Goal: Task Accomplishment & Management: Use online tool/utility

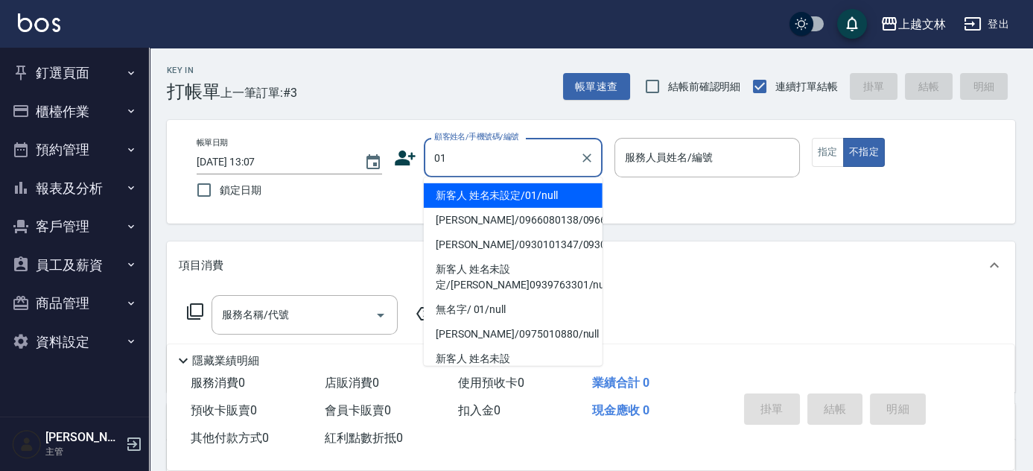
type input "新客人 姓名未設定/01/null"
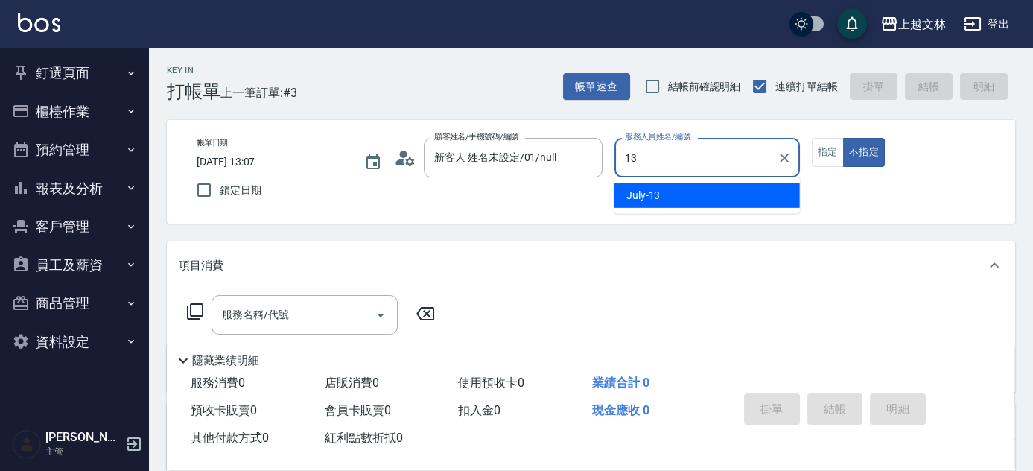
type input "July-13"
type button "false"
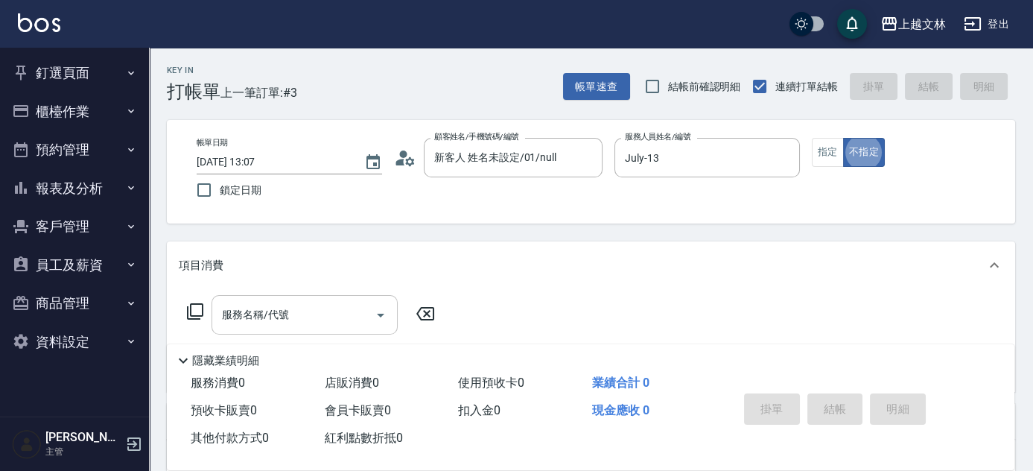
click at [234, 303] on input "服務名稱/代號" at bounding box center [293, 315] width 150 height 26
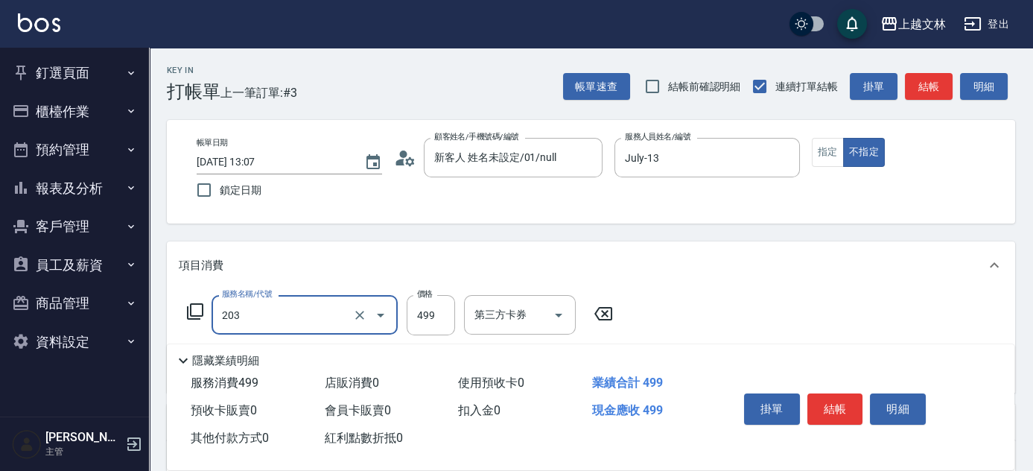
type input "B級洗+剪(203)"
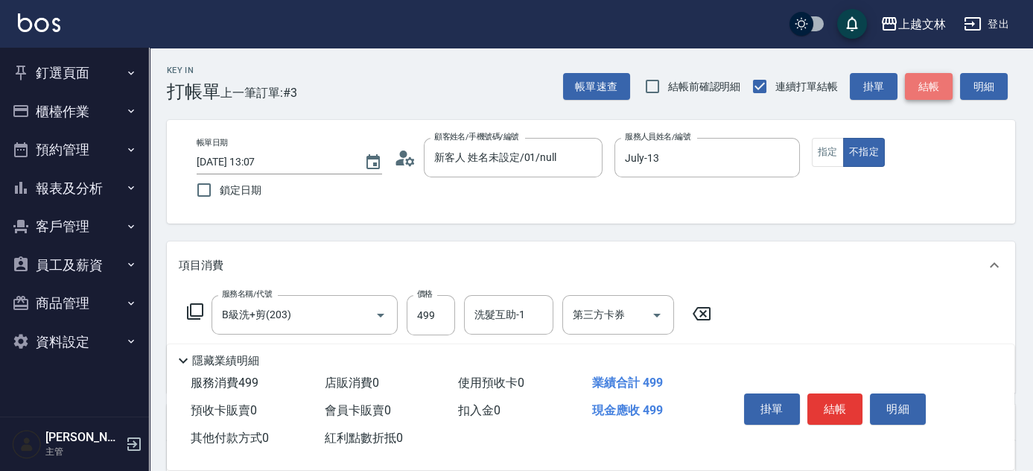
click at [939, 89] on button "結帳" at bounding box center [929, 87] width 48 height 28
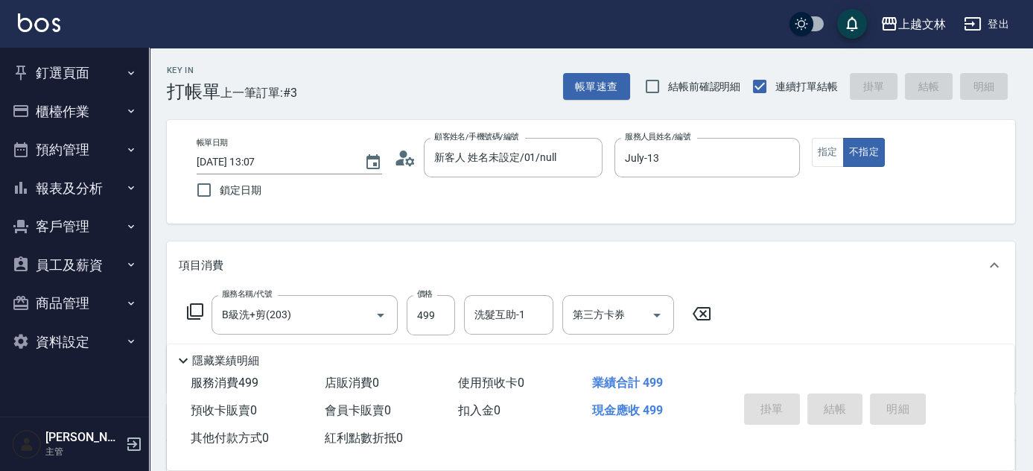
type input "[DATE] 13:42"
